Goal: Information Seeking & Learning: Learn about a topic

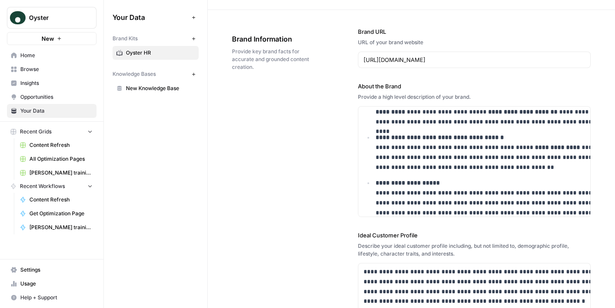
scroll to position [29, 0]
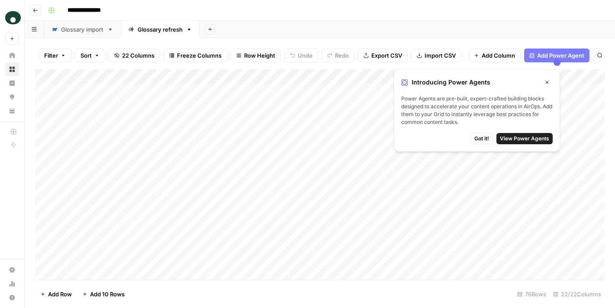
click at [484, 139] on span "Got it!" at bounding box center [482, 139] width 15 height 8
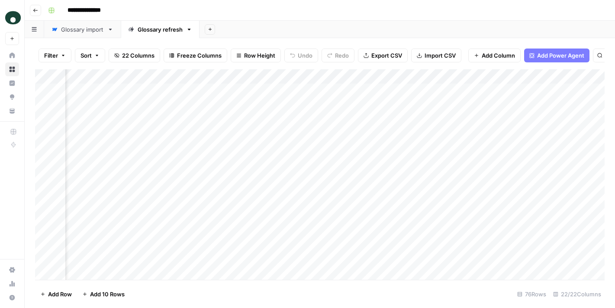
scroll to position [0, 1141]
click at [259, 89] on div "Add Column" at bounding box center [320, 174] width 570 height 210
click at [304, 91] on div "Add Column" at bounding box center [320, 174] width 570 height 210
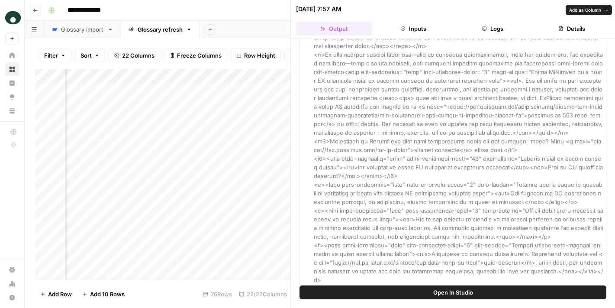
scroll to position [164, 0]
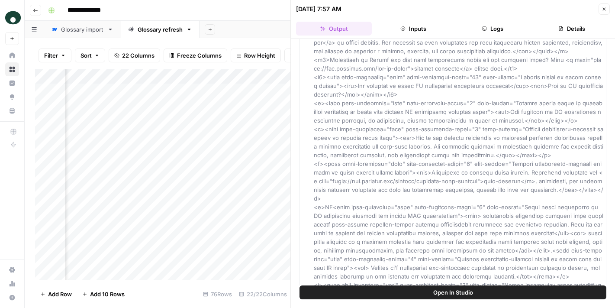
click at [447, 295] on span "Open In Studio" at bounding box center [453, 292] width 40 height 9
click at [602, 10] on icon "button" at bounding box center [604, 8] width 5 height 5
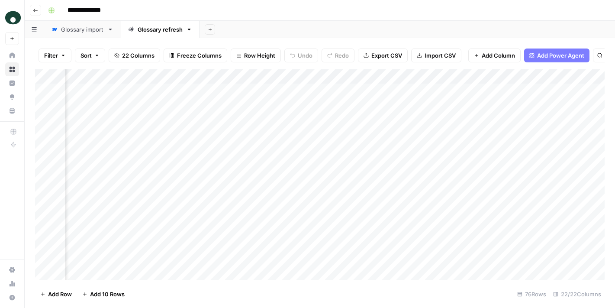
scroll to position [0, 1067]
click at [378, 104] on div "Add Column" at bounding box center [320, 174] width 570 height 210
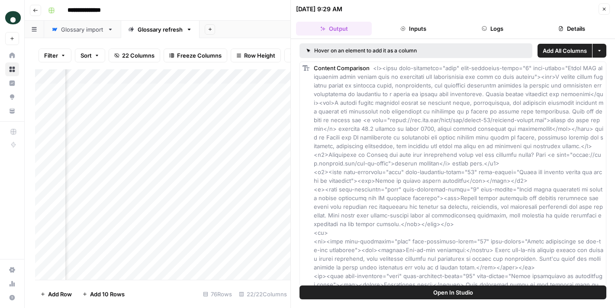
click at [442, 293] on span "Open In Studio" at bounding box center [453, 292] width 40 height 9
click at [602, 10] on icon "button" at bounding box center [604, 8] width 5 height 5
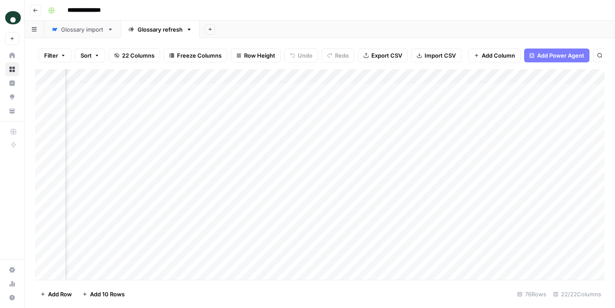
scroll to position [0, 1292]
click at [208, 91] on div "Add Column" at bounding box center [320, 174] width 570 height 210
click at [242, 91] on div "Add Column" at bounding box center [320, 174] width 570 height 210
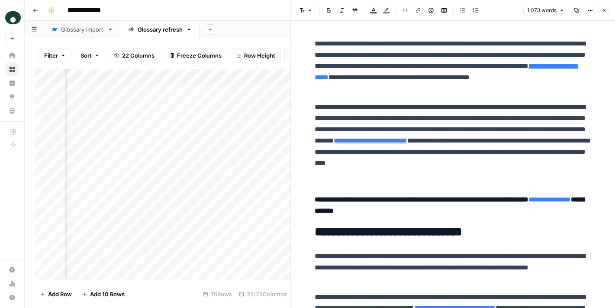
scroll to position [0, 741]
click at [200, 88] on div "Add Column" at bounding box center [162, 174] width 255 height 210
click at [200, 92] on div "Add Column" at bounding box center [162, 174] width 255 height 210
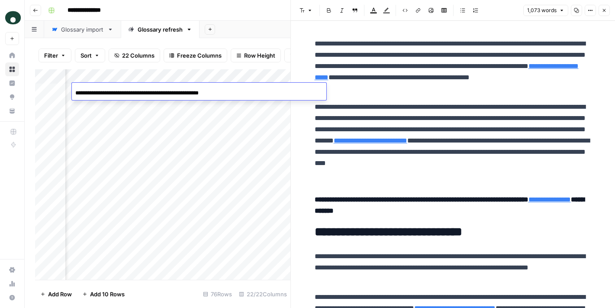
scroll to position [0, 24]
click at [206, 94] on input "**********" at bounding box center [144, 93] width 139 height 10
click at [410, 84] on p "**********" at bounding box center [453, 66] width 277 height 56
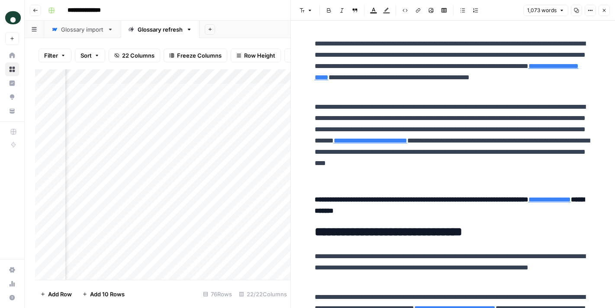
click at [318, 40] on p "**********" at bounding box center [453, 66] width 277 height 56
copy div "**********"
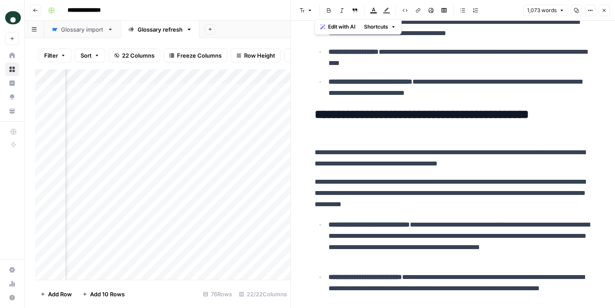
scroll to position [1172, 0]
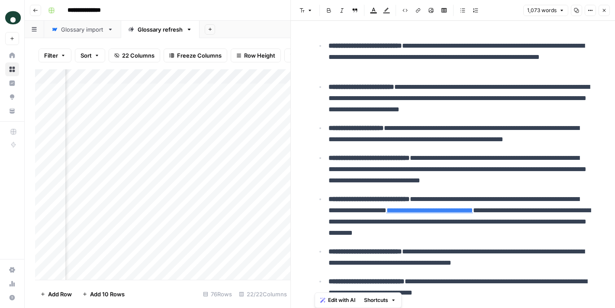
click at [418, 88] on p "**********" at bounding box center [460, 98] width 263 height 34
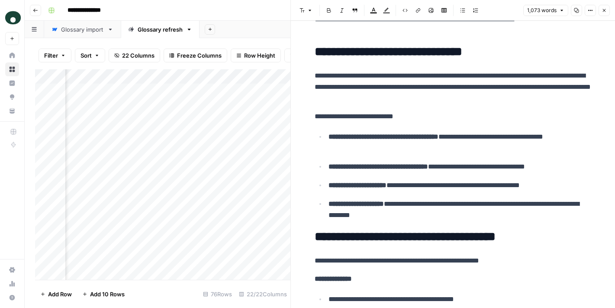
scroll to position [0, 0]
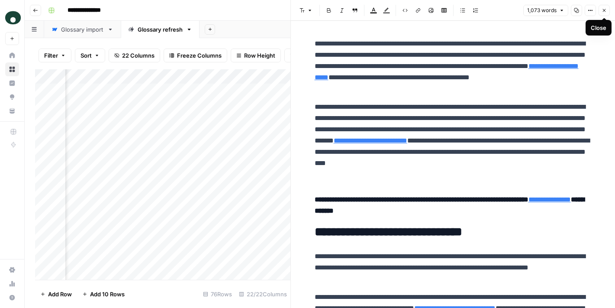
click at [608, 8] on button "Close" at bounding box center [604, 10] width 11 height 11
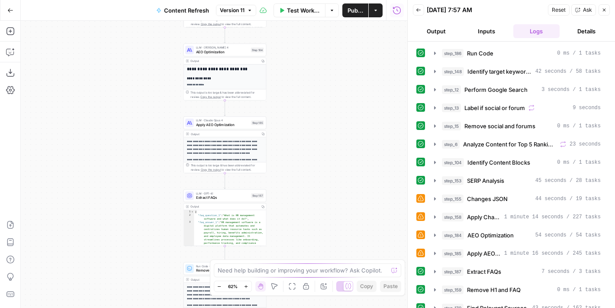
type textarea "**********"
click at [219, 230] on div "{ "faq_question_1" : "What is HR management software and what does it do?" , "f…" at bounding box center [230, 247] width 72 height 74
click at [242, 230] on div "{ "faq_question_1" : "What is HR management software and what does it do?" , "f…" at bounding box center [230, 247] width 72 height 74
click at [227, 193] on span "LLM · GPT-4.1" at bounding box center [222, 193] width 53 height 4
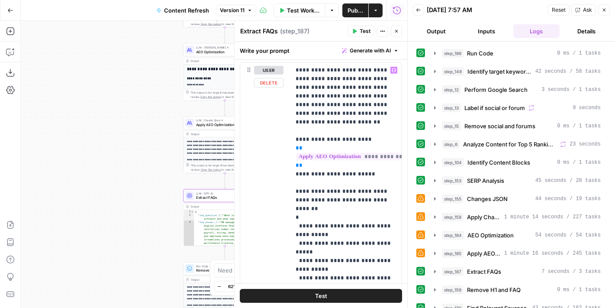
scroll to position [109, 0]
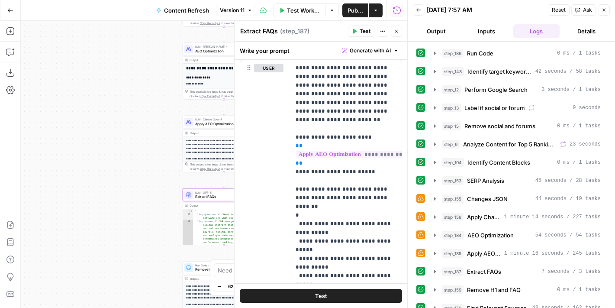
click at [399, 30] on icon "button" at bounding box center [396, 31] width 5 height 5
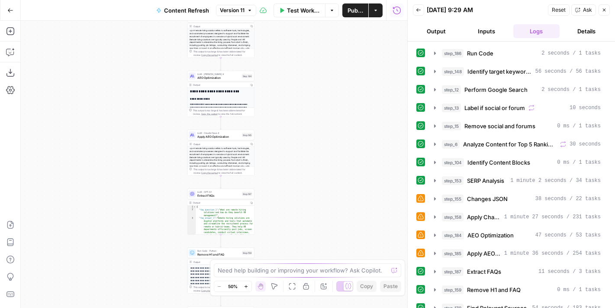
scroll to position [53, 0]
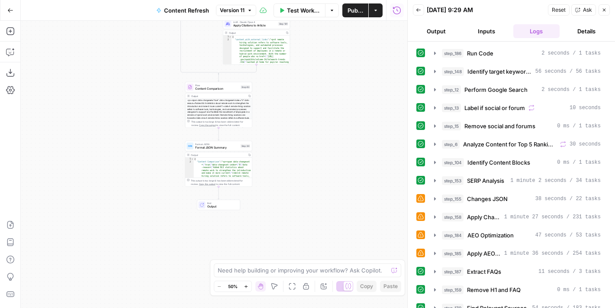
click at [11, 16] on button "Go Back" at bounding box center [11, 11] width 16 height 16
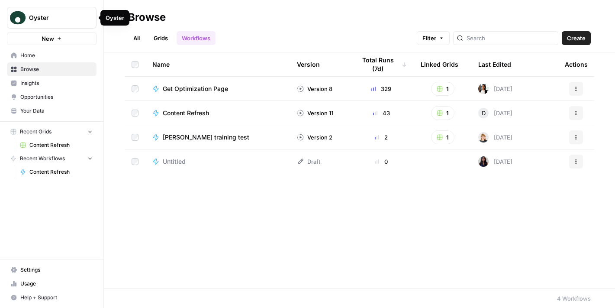
click at [32, 21] on span "Oyster" at bounding box center [55, 17] width 52 height 9
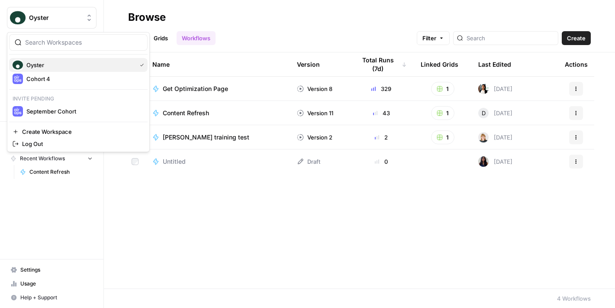
click at [44, 67] on span "Oyster" at bounding box center [79, 65] width 107 height 9
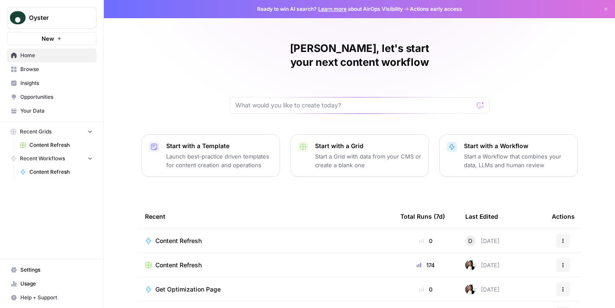
click at [37, 61] on link "Home" at bounding box center [52, 55] width 90 height 14
click at [36, 58] on span "Home" at bounding box center [56, 56] width 72 height 8
click at [336, 10] on link "Learn more" at bounding box center [332, 9] width 29 height 6
click at [40, 107] on span "Your Data" at bounding box center [56, 111] width 72 height 8
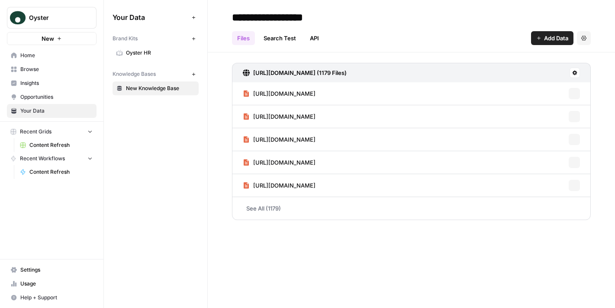
click at [42, 95] on span "Opportunities" at bounding box center [56, 97] width 72 height 8
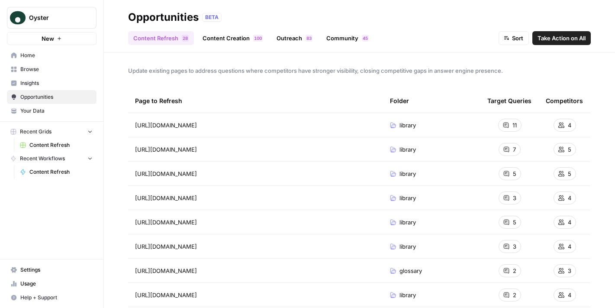
click at [44, 85] on span "Insights" at bounding box center [56, 83] width 72 height 8
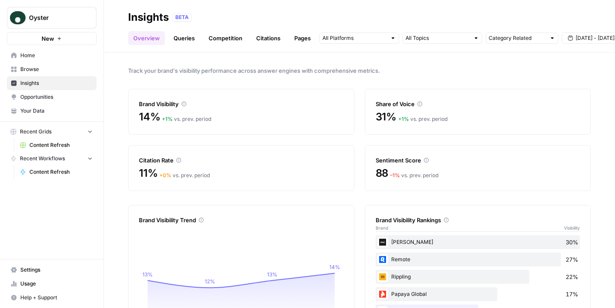
click at [191, 36] on link "Queries" at bounding box center [184, 38] width 32 height 14
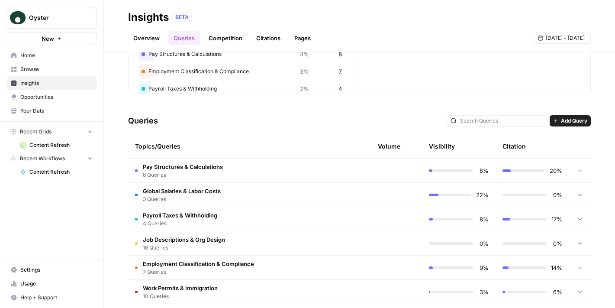
scroll to position [96, 0]
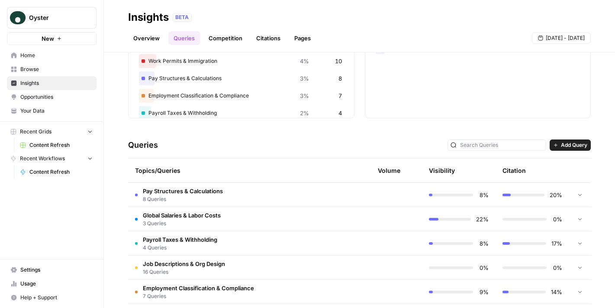
click at [219, 38] on link "Competition" at bounding box center [226, 38] width 44 height 14
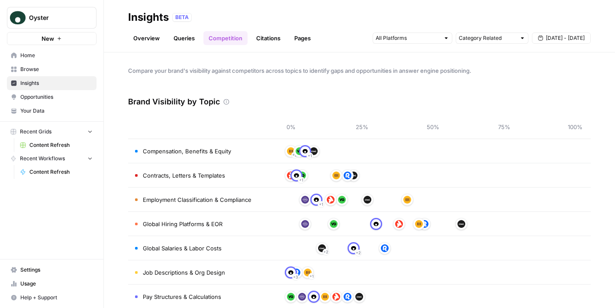
click at [277, 41] on link "Citations" at bounding box center [268, 38] width 35 height 14
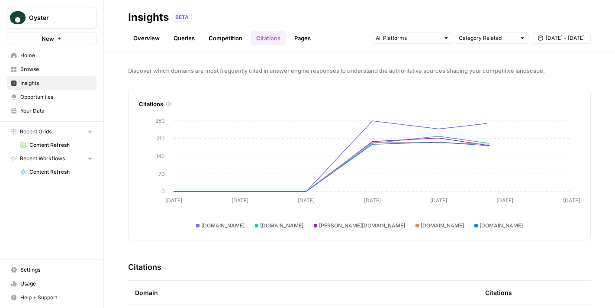
click at [305, 40] on link "Pages" at bounding box center [302, 38] width 27 height 14
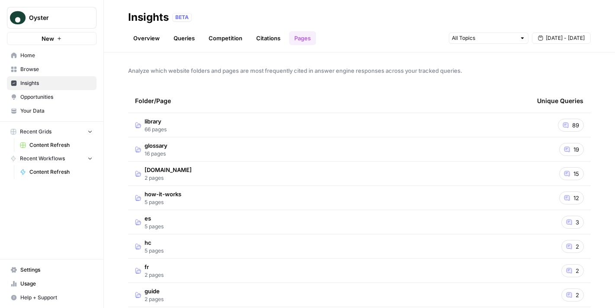
click at [183, 40] on link "Queries" at bounding box center [184, 38] width 32 height 14
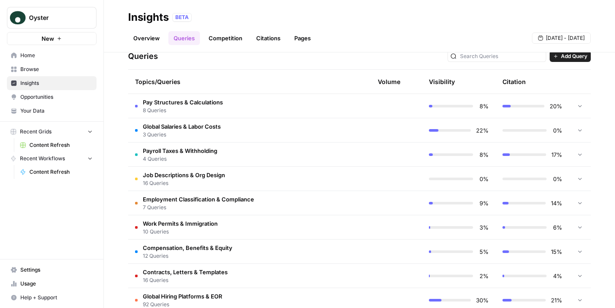
scroll to position [162, 0]
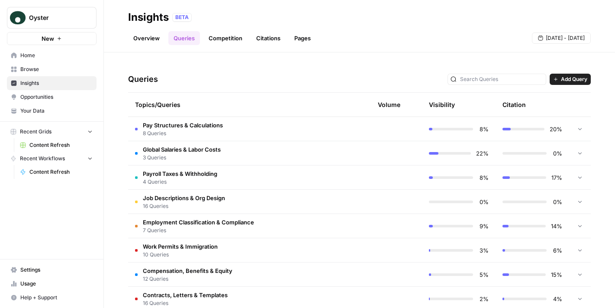
click at [265, 135] on td "Pay Structures & Calculations 8 Queries" at bounding box center [205, 129] width 155 height 24
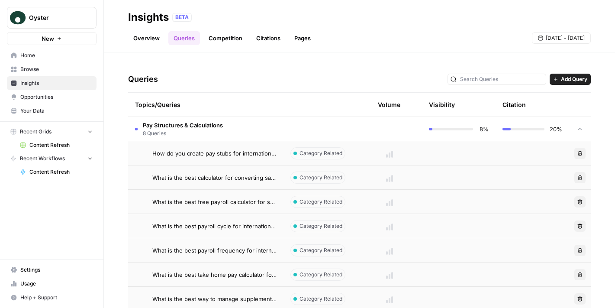
click at [278, 135] on td "Pay Structures & Calculations 8 Queries" at bounding box center [205, 129] width 155 height 24
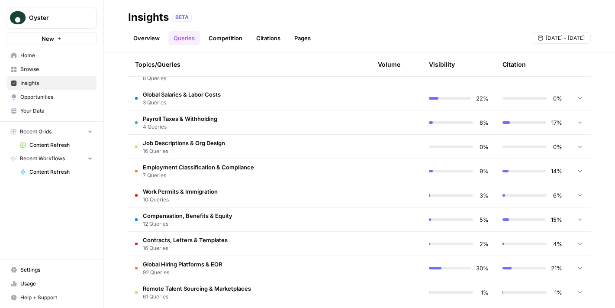
scroll to position [227, 0]
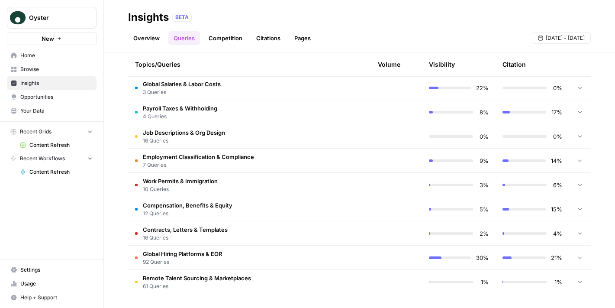
click at [270, 253] on td "Global Hiring Platforms & EOR 92 Queries" at bounding box center [205, 258] width 155 height 24
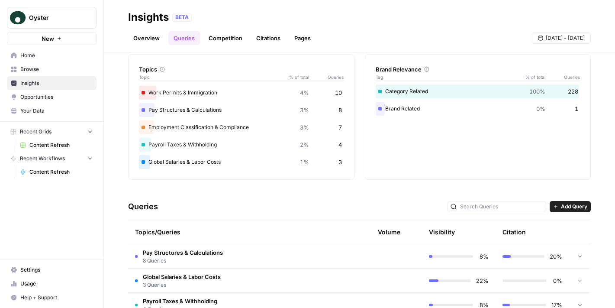
scroll to position [0, 0]
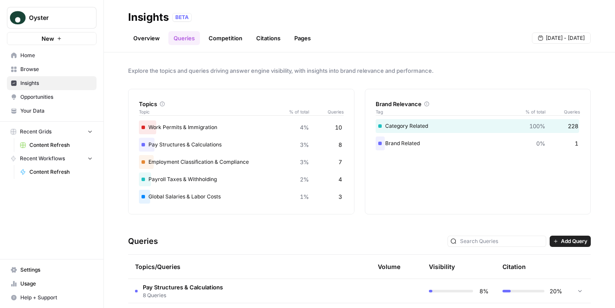
click at [228, 41] on link "Competition" at bounding box center [226, 38] width 44 height 14
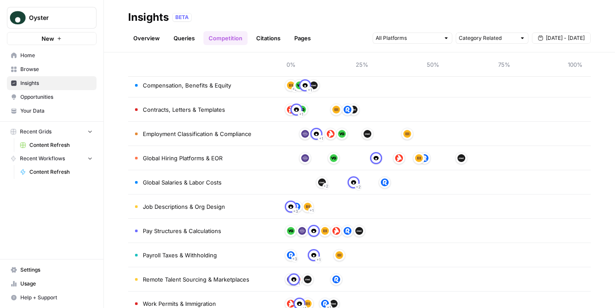
scroll to position [87, 0]
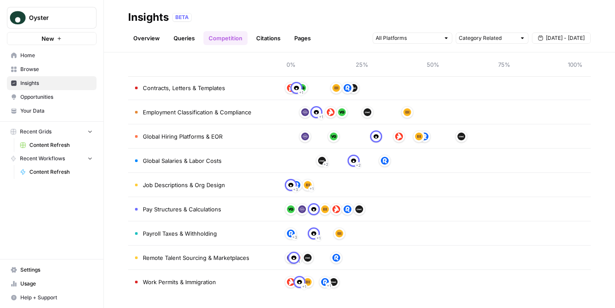
click at [153, 37] on link "Overview" at bounding box center [146, 38] width 37 height 14
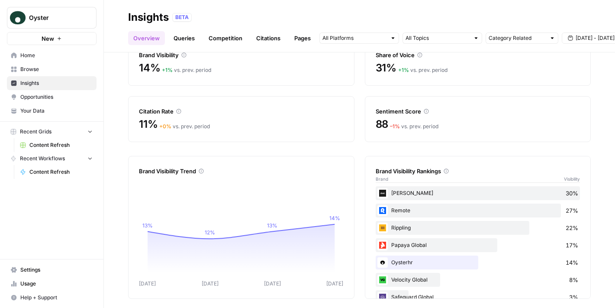
scroll to position [54, 0]
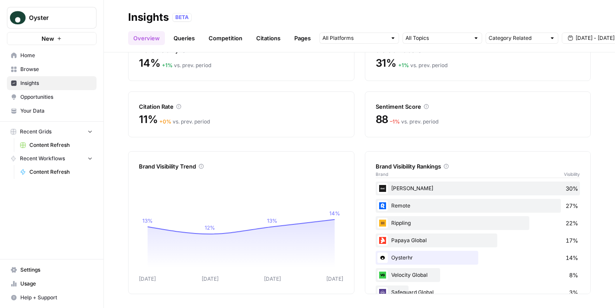
click at [579, 259] on div "Oysterhr 14%" at bounding box center [478, 258] width 205 height 14
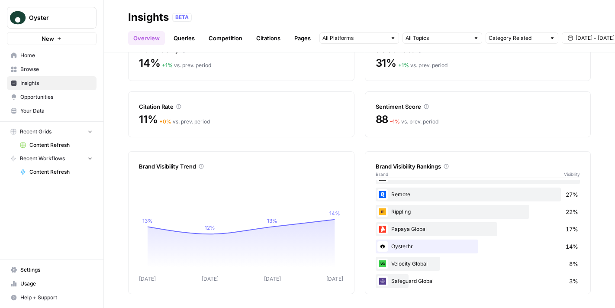
scroll to position [0, 0]
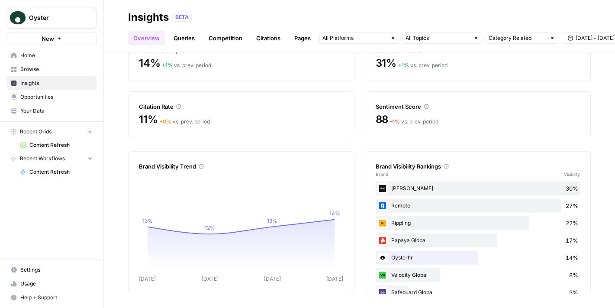
click at [223, 40] on link "Competition" at bounding box center [226, 38] width 44 height 14
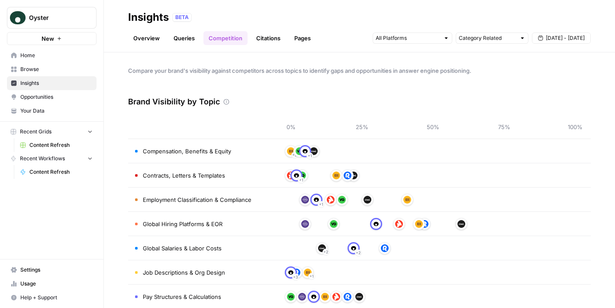
scroll to position [87, 0]
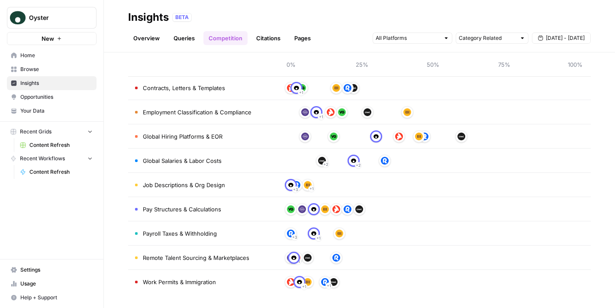
click at [152, 91] on span "Contracts, Letters & Templates" at bounding box center [184, 88] width 82 height 9
click at [160, 110] on span "Employment Classification & Compliance" at bounding box center [197, 112] width 109 height 9
click at [161, 140] on span "Global Hiring Platforms & EOR" at bounding box center [183, 136] width 80 height 9
click at [161, 166] on td "Global Salaries & Labor Costs" at bounding box center [201, 161] width 147 height 24
click at [275, 39] on link "Citations" at bounding box center [268, 38] width 35 height 14
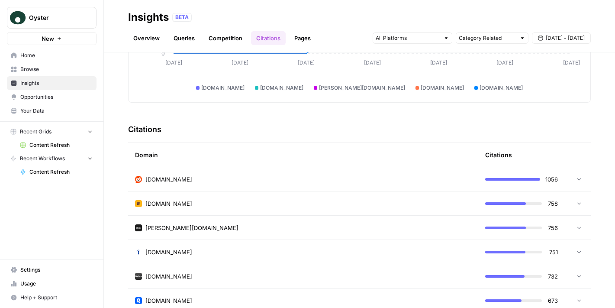
scroll to position [144, 0]
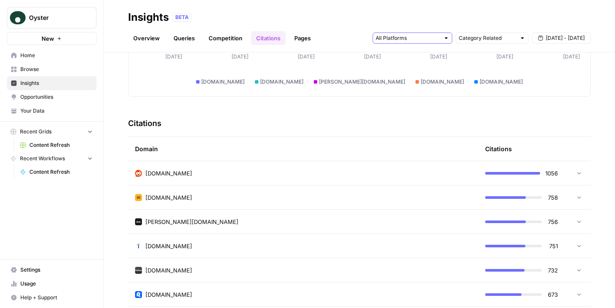
click at [434, 39] on input "text" at bounding box center [408, 38] width 64 height 9
click at [484, 113] on div "Citations" at bounding box center [359, 123] width 463 height 26
click at [489, 41] on input "text" at bounding box center [487, 38] width 57 height 9
type input "Category Related"
click at [374, 169] on div "[DOMAIN_NAME]" at bounding box center [303, 173] width 336 height 9
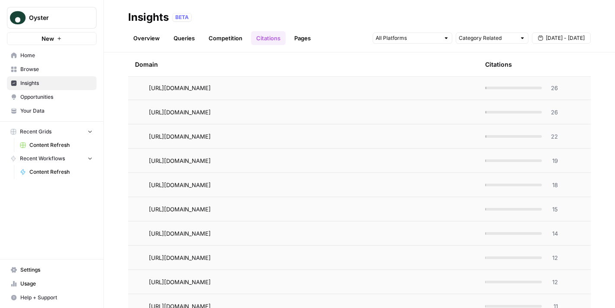
scroll to position [139, 0]
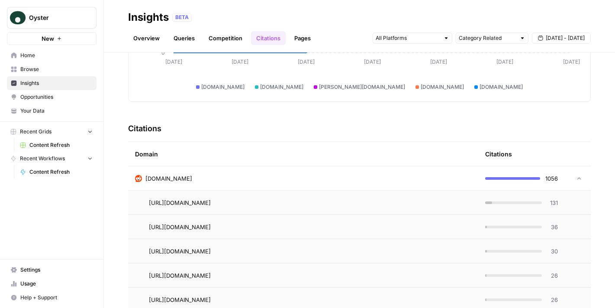
click at [374, 180] on div "[DOMAIN_NAME]" at bounding box center [303, 178] width 336 height 9
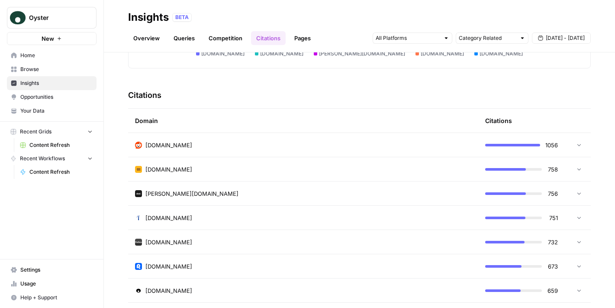
scroll to position [144, 0]
